Goal: Task Accomplishment & Management: Complete application form

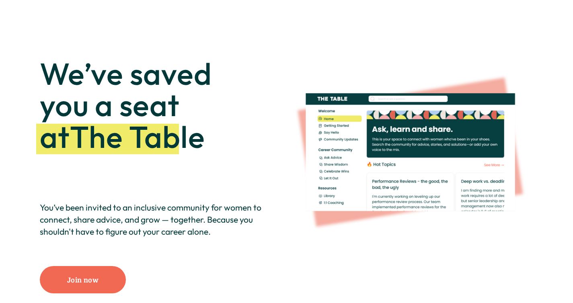
scroll to position [45, 0]
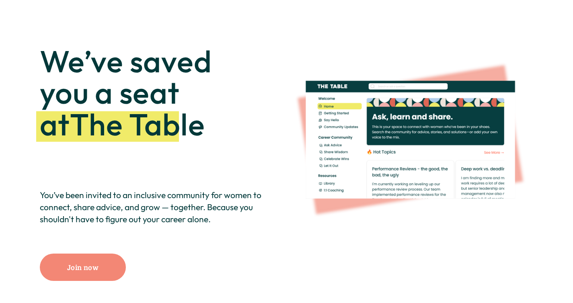
click at [91, 273] on link "Join now" at bounding box center [83, 268] width 86 height 28
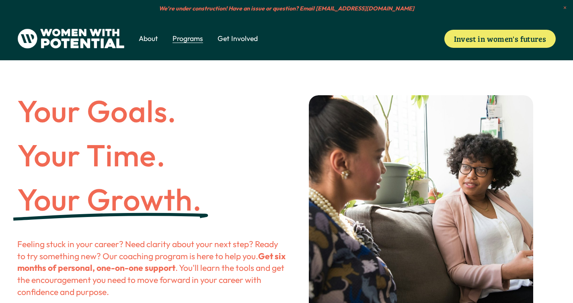
click at [0, 0] on span "Coach" at bounding box center [0, 0] width 0 height 0
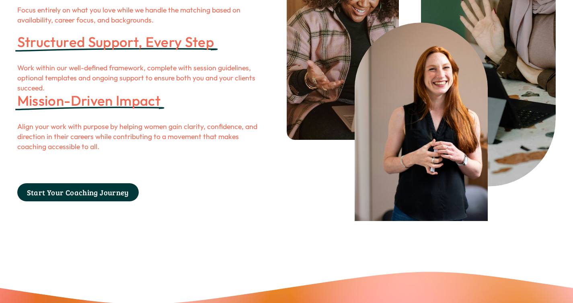
scroll to position [1098, 0]
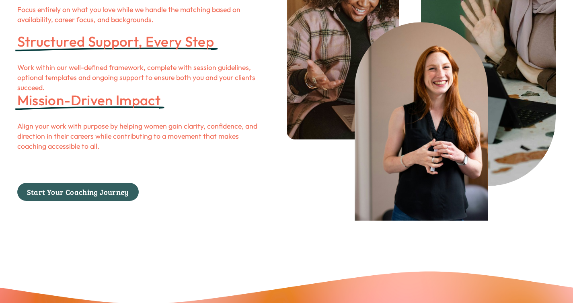
click at [97, 201] on link "Start Your Coaching Journey" at bounding box center [78, 192] width 122 height 18
